Goal: Transaction & Acquisition: Download file/media

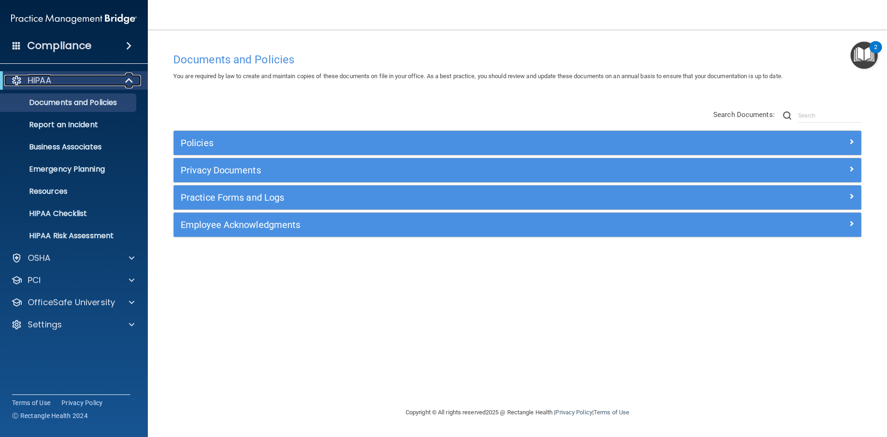
click at [124, 81] on div at bounding box center [129, 80] width 23 height 11
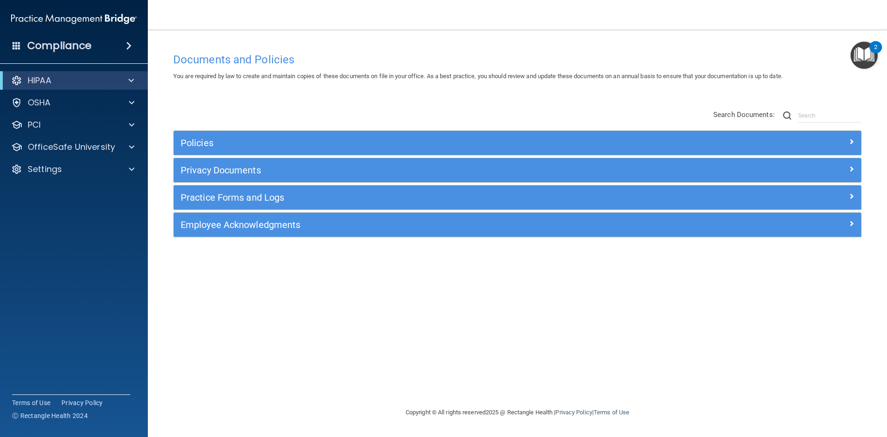
click at [128, 46] on span at bounding box center [129, 45] width 6 height 11
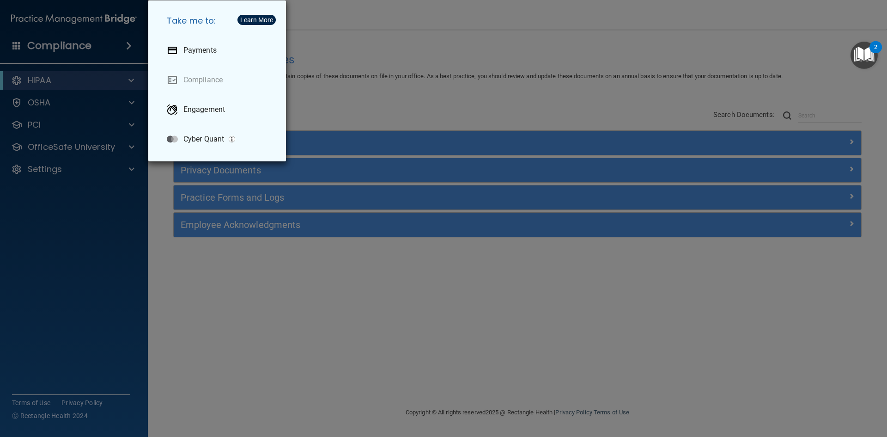
click at [80, 240] on div "Take me to: Payments Compliance Engagement Cyber Quant" at bounding box center [443, 218] width 887 height 437
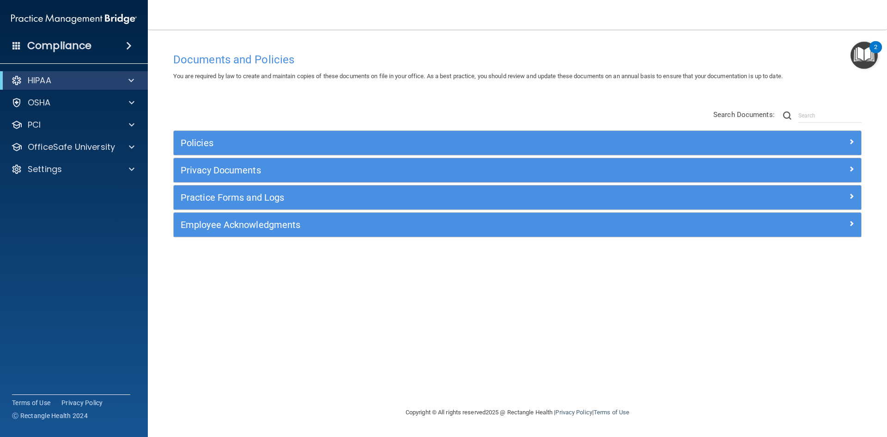
click at [15, 44] on span at bounding box center [16, 45] width 8 height 8
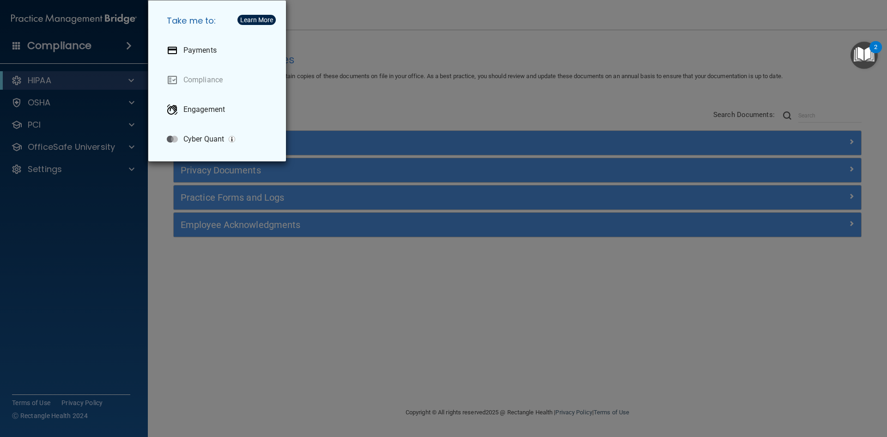
click at [91, 189] on div "Take me to: Payments Compliance Engagement Cyber Quant" at bounding box center [443, 218] width 887 height 437
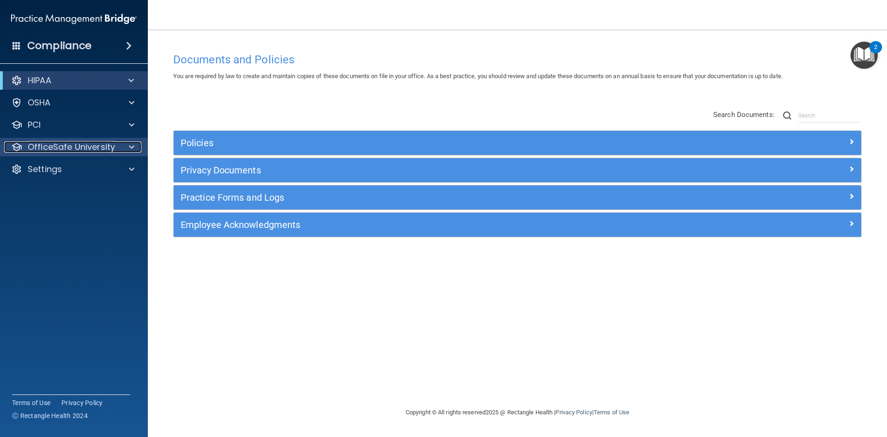
click at [138, 146] on div at bounding box center [130, 146] width 23 height 11
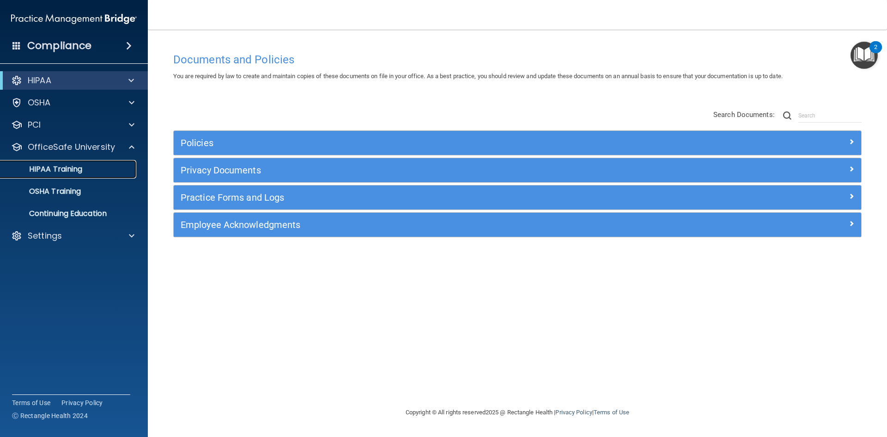
click at [78, 170] on p "HIPAA Training" at bounding box center [44, 168] width 76 height 9
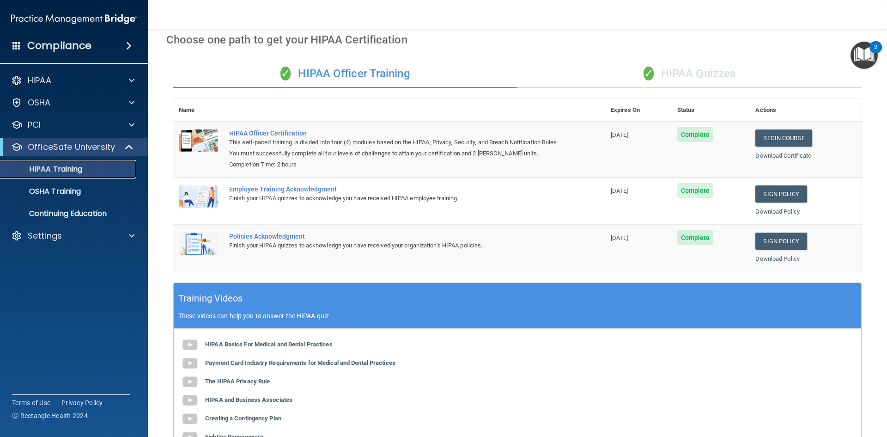
scroll to position [13, 0]
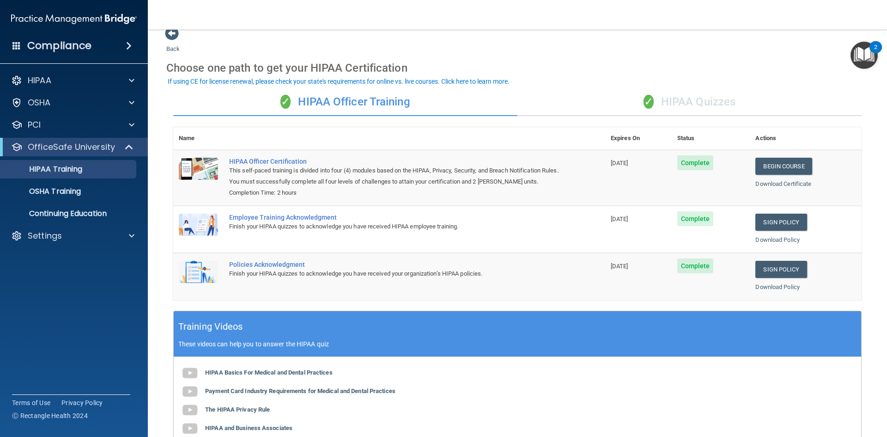
click at [689, 110] on div "✓ HIPAA Quizzes" at bounding box center [689, 102] width 344 height 28
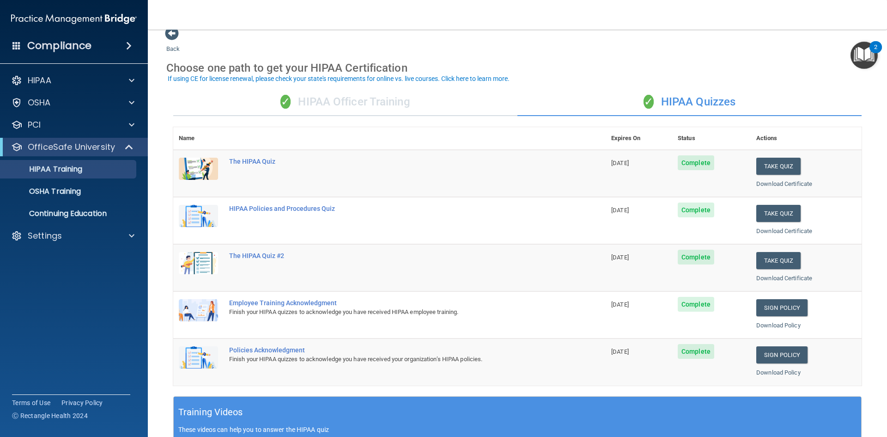
scroll to position [59, 0]
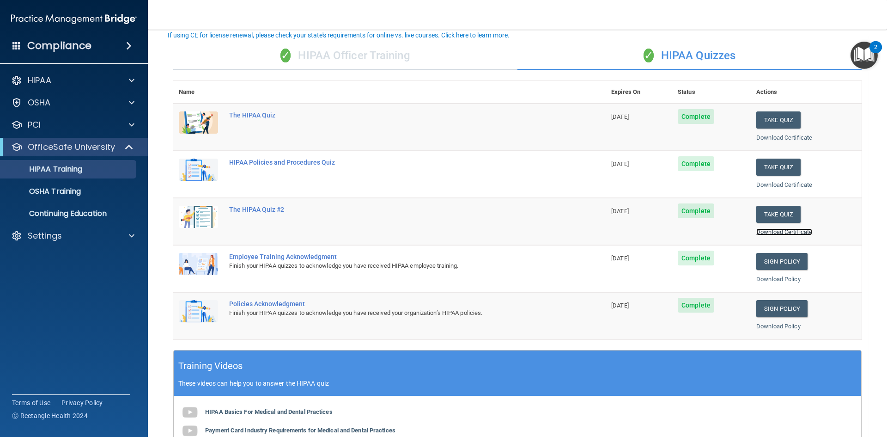
click at [776, 233] on link "Download Certificate" at bounding box center [784, 231] width 56 height 7
click at [769, 182] on link "Download Certificate" at bounding box center [784, 184] width 56 height 7
click at [756, 136] on link "Download Certificate" at bounding box center [784, 137] width 56 height 7
click at [79, 188] on p "OSHA Training" at bounding box center [43, 191] width 75 height 9
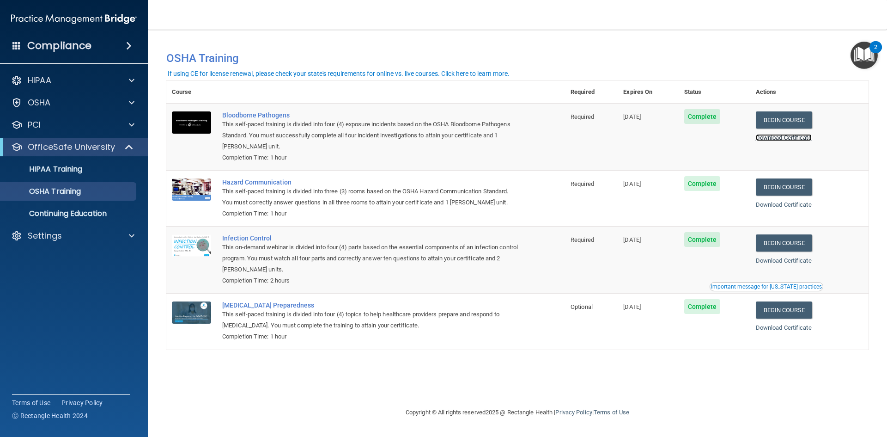
click at [793, 138] on link "Download Certificate" at bounding box center [784, 137] width 56 height 7
click at [771, 206] on link "Download Certificate" at bounding box center [784, 204] width 56 height 7
click at [785, 262] on link "Download Certificate" at bounding box center [784, 260] width 56 height 7
click at [777, 330] on link "Download Certificate" at bounding box center [784, 327] width 56 height 7
